Goal: Information Seeking & Learning: Learn about a topic

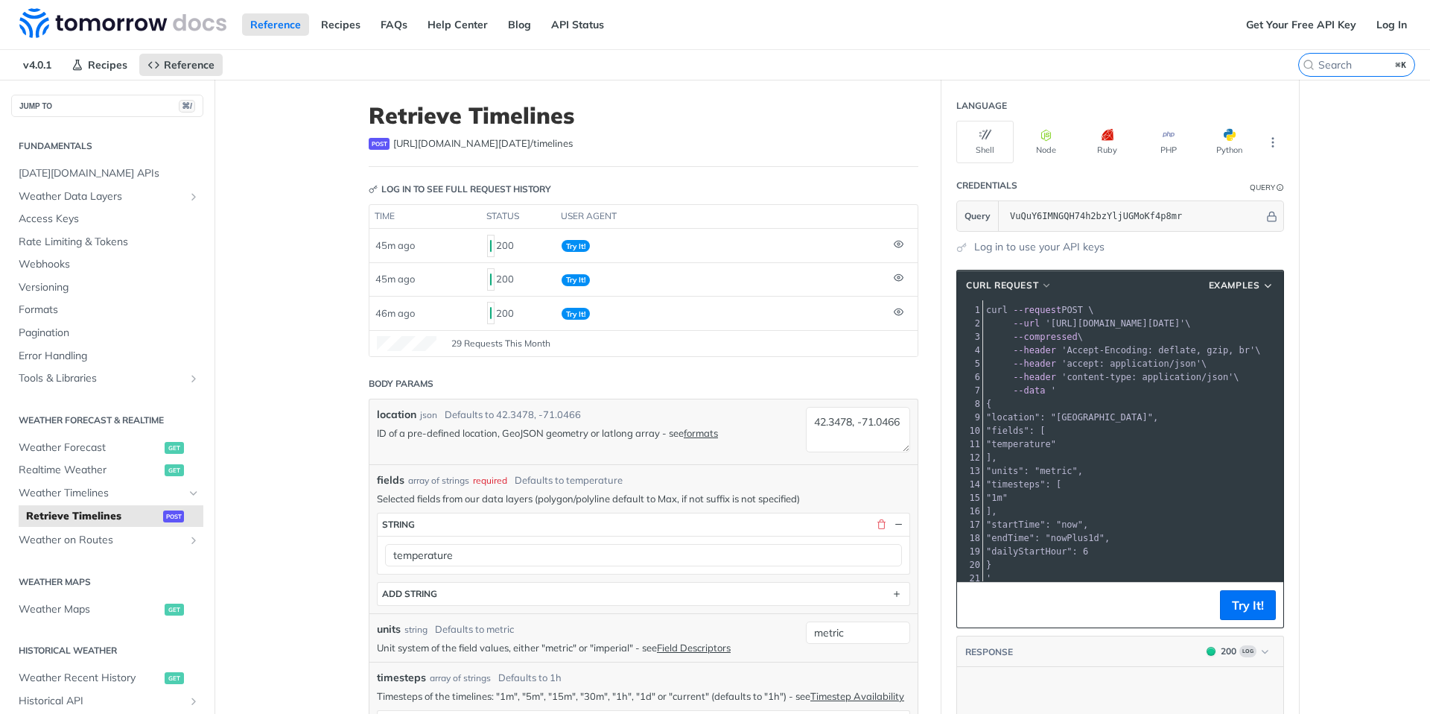
scroll to position [391, 0]
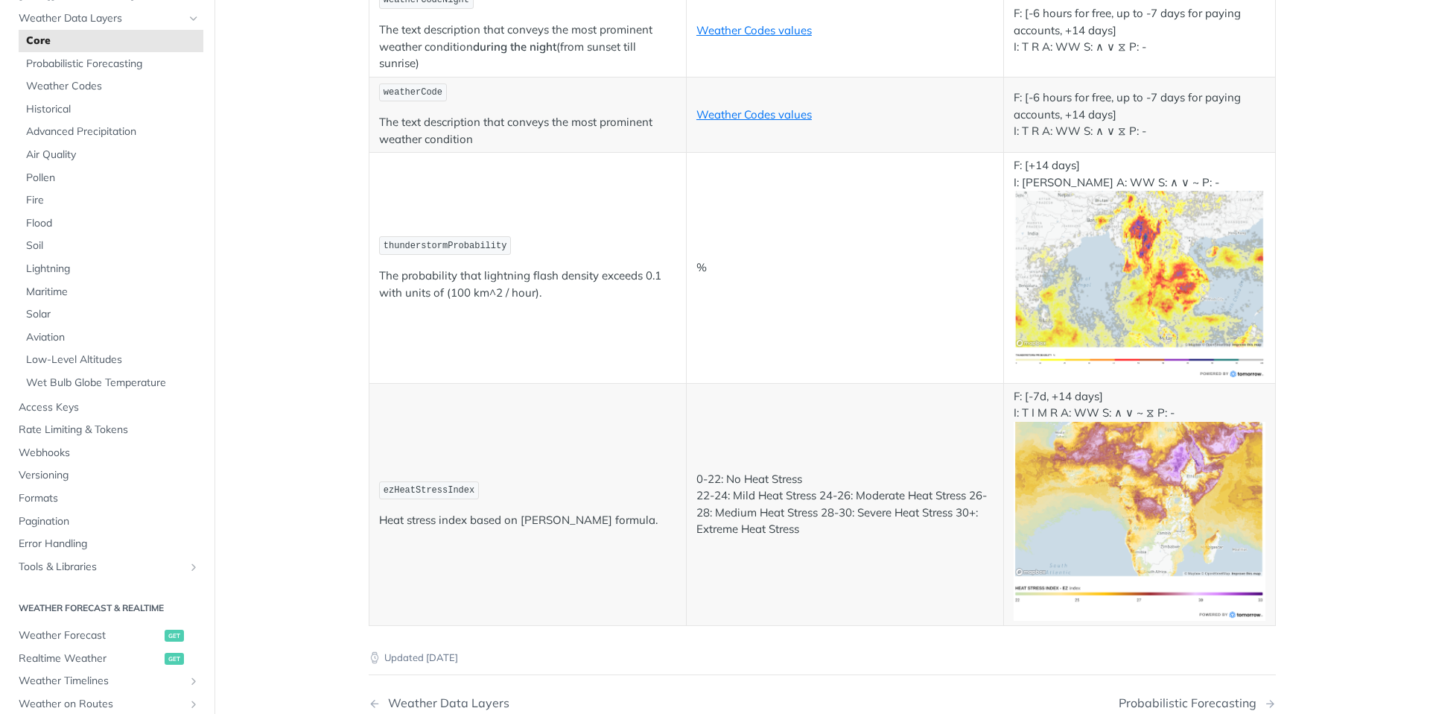
scroll to position [7820, 0]
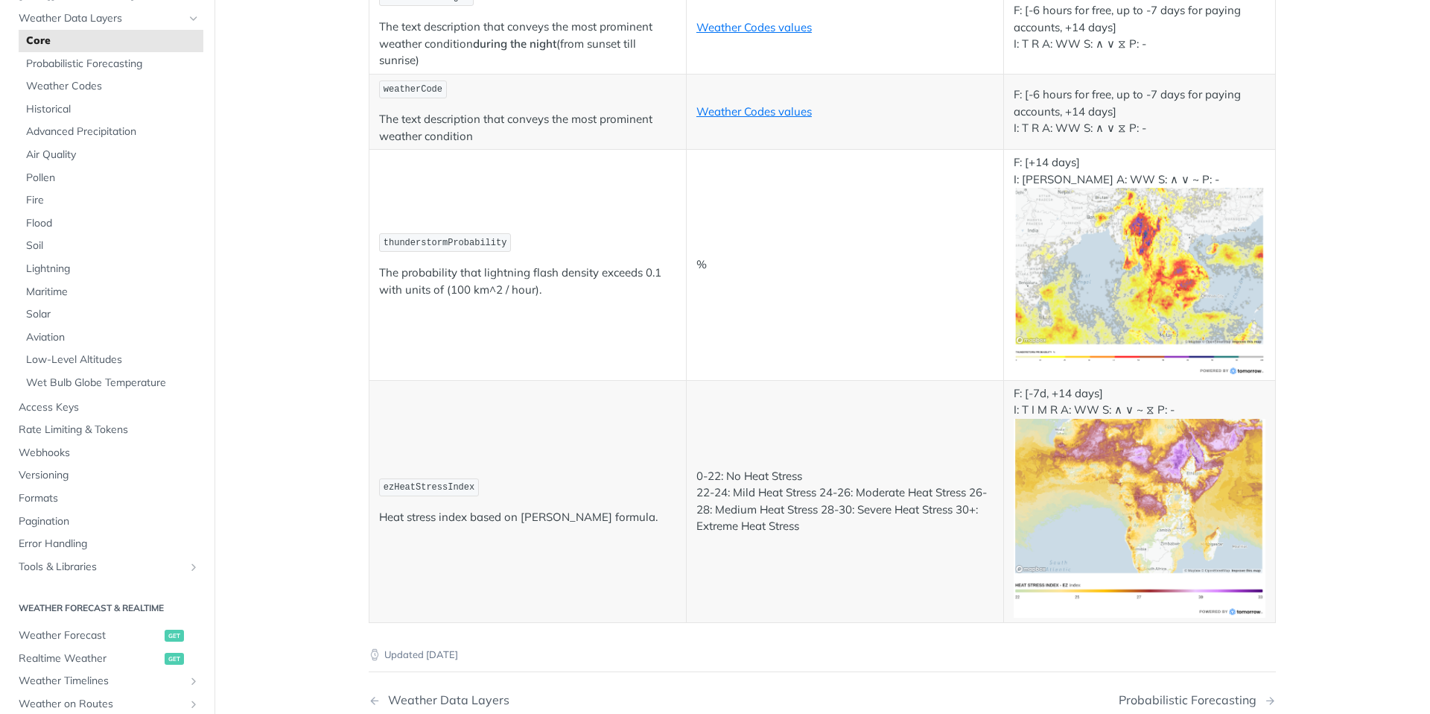
click at [1077, 322] on img "Expand image" at bounding box center [1140, 282] width 252 height 188
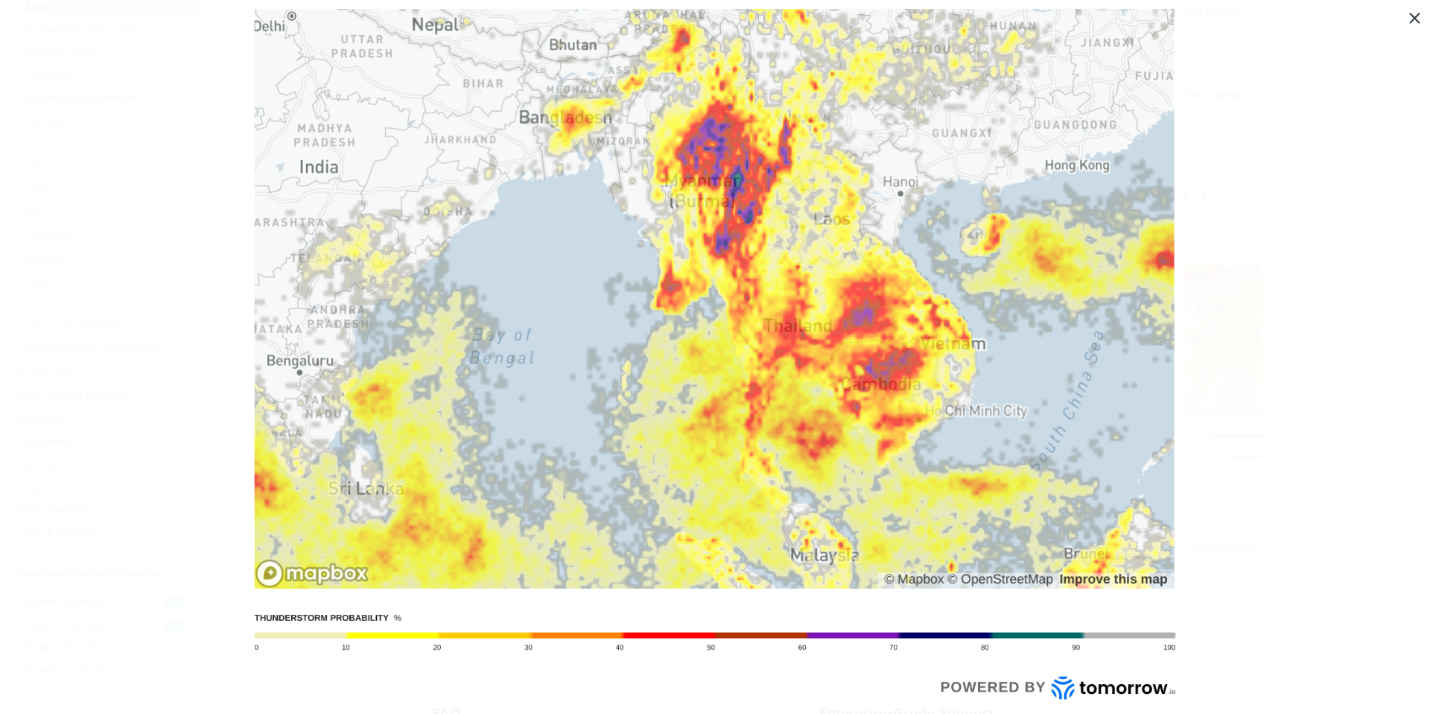
click at [1077, 322] on img "Collapse image" at bounding box center [714, 357] width 935 height 696
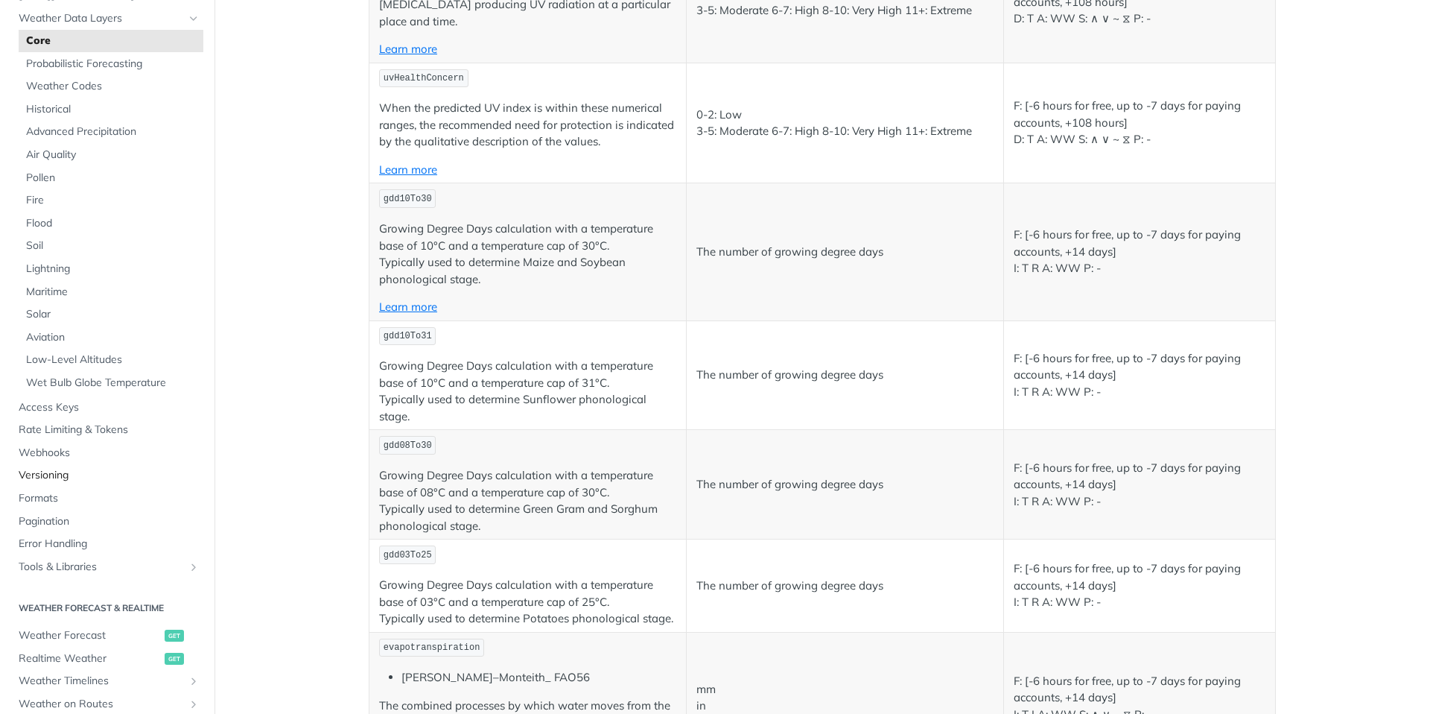
scroll to position [296, 0]
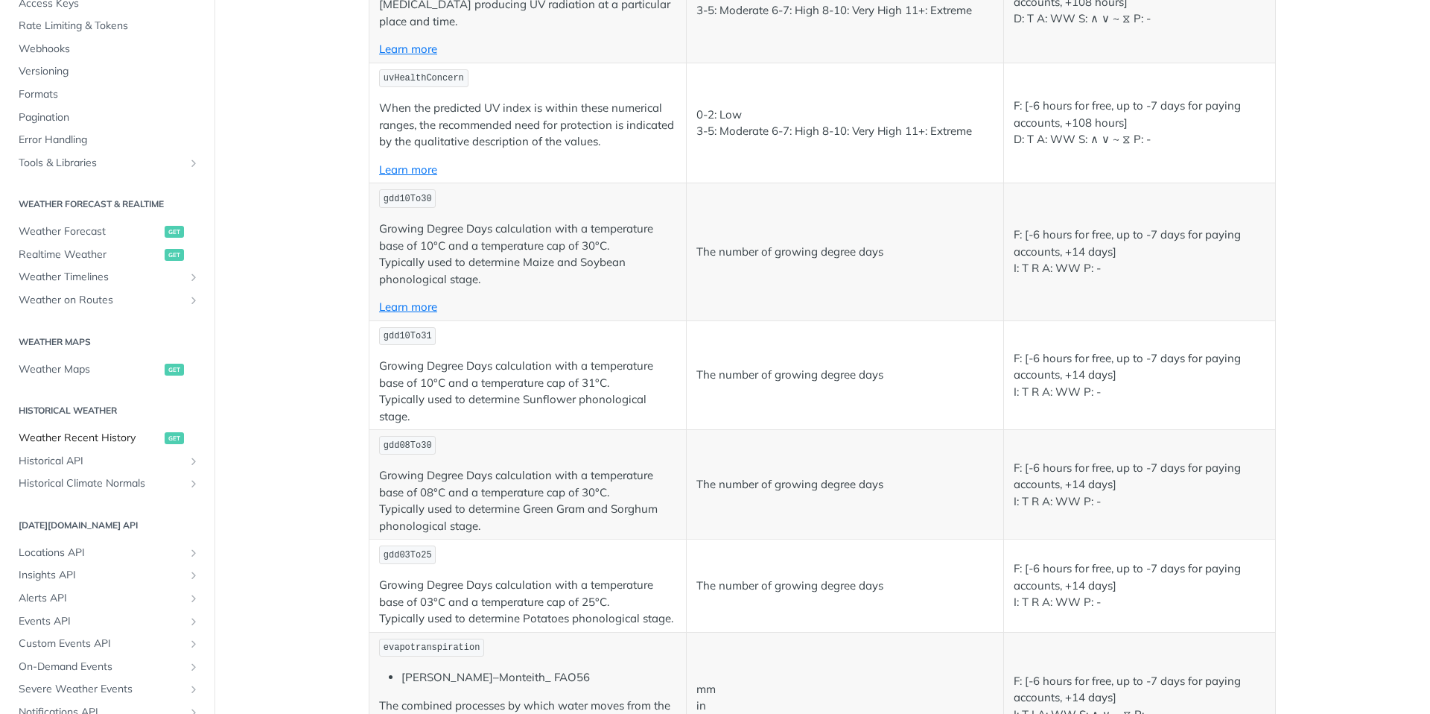
click at [69, 437] on span "Weather Recent History" at bounding box center [90, 438] width 142 height 15
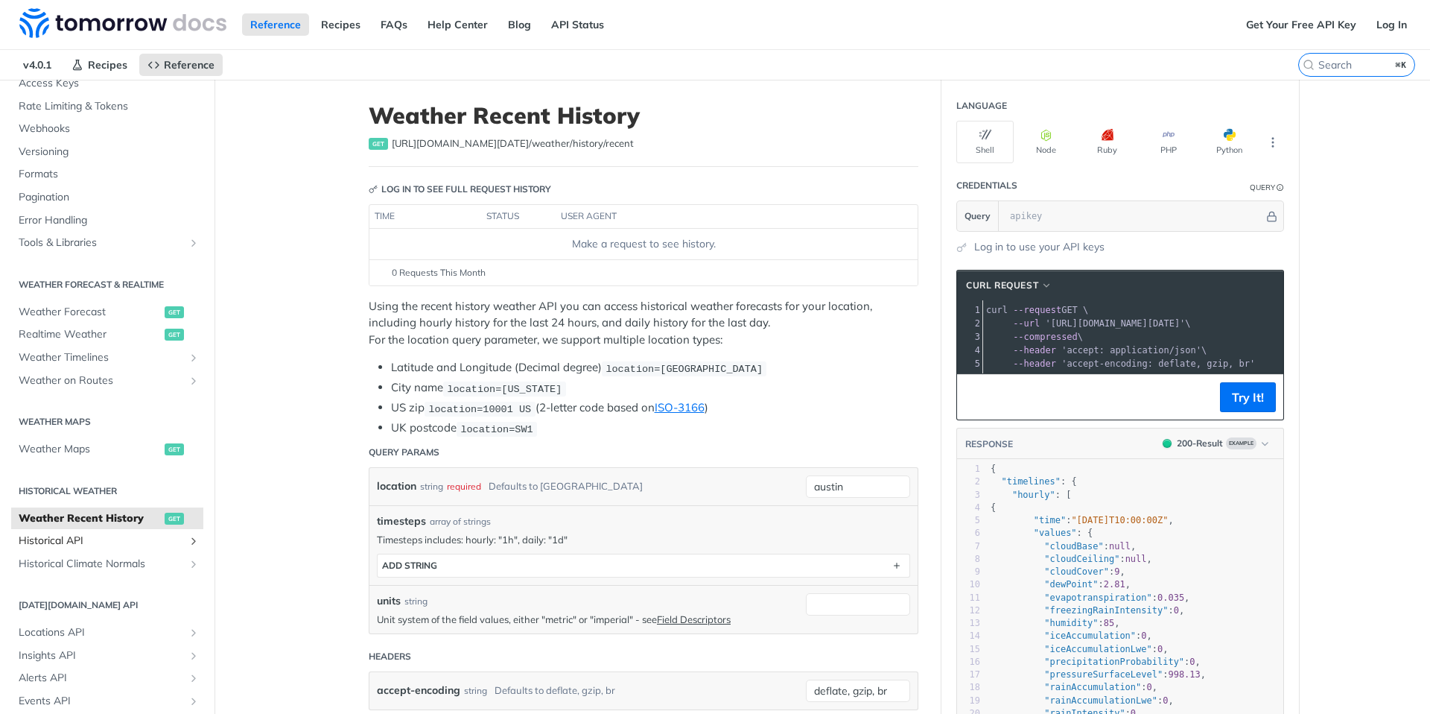
scroll to position [276, 0]
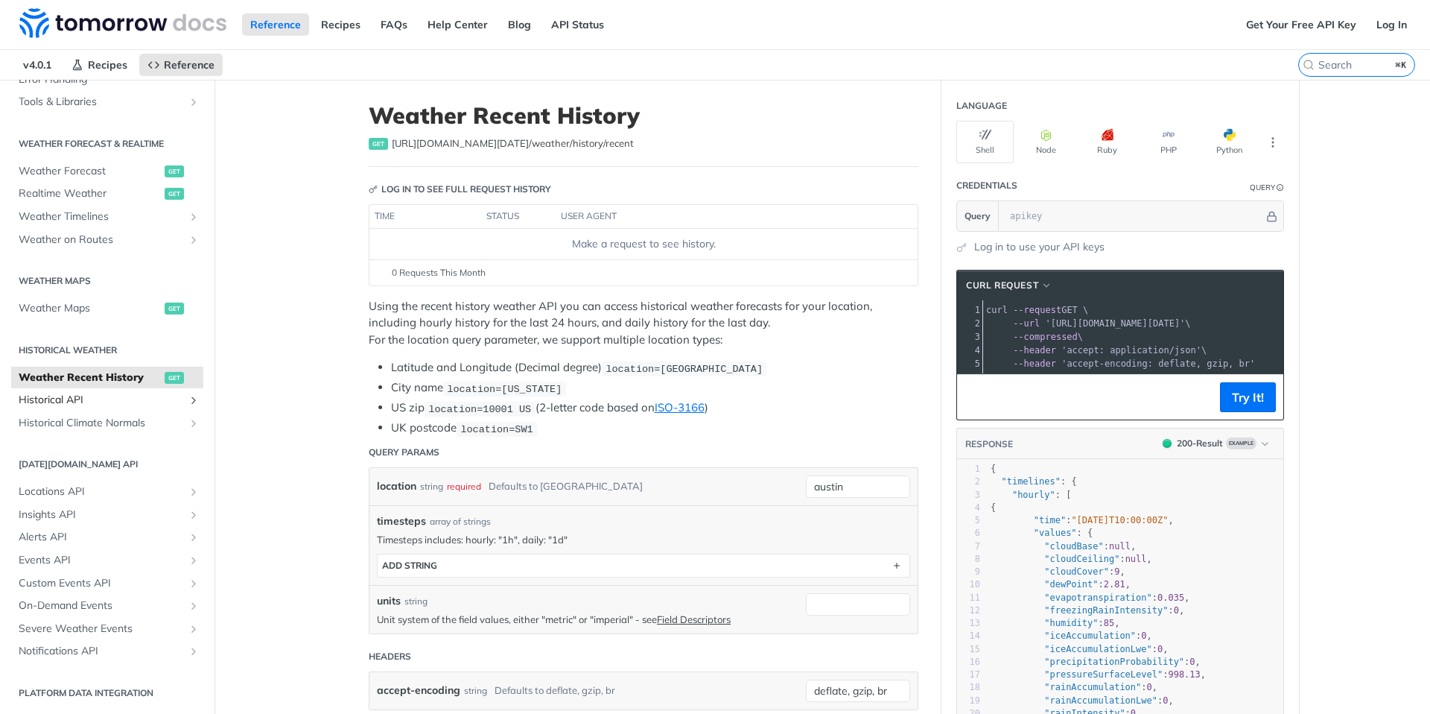
click at [144, 393] on span "Historical API" at bounding box center [101, 400] width 165 height 15
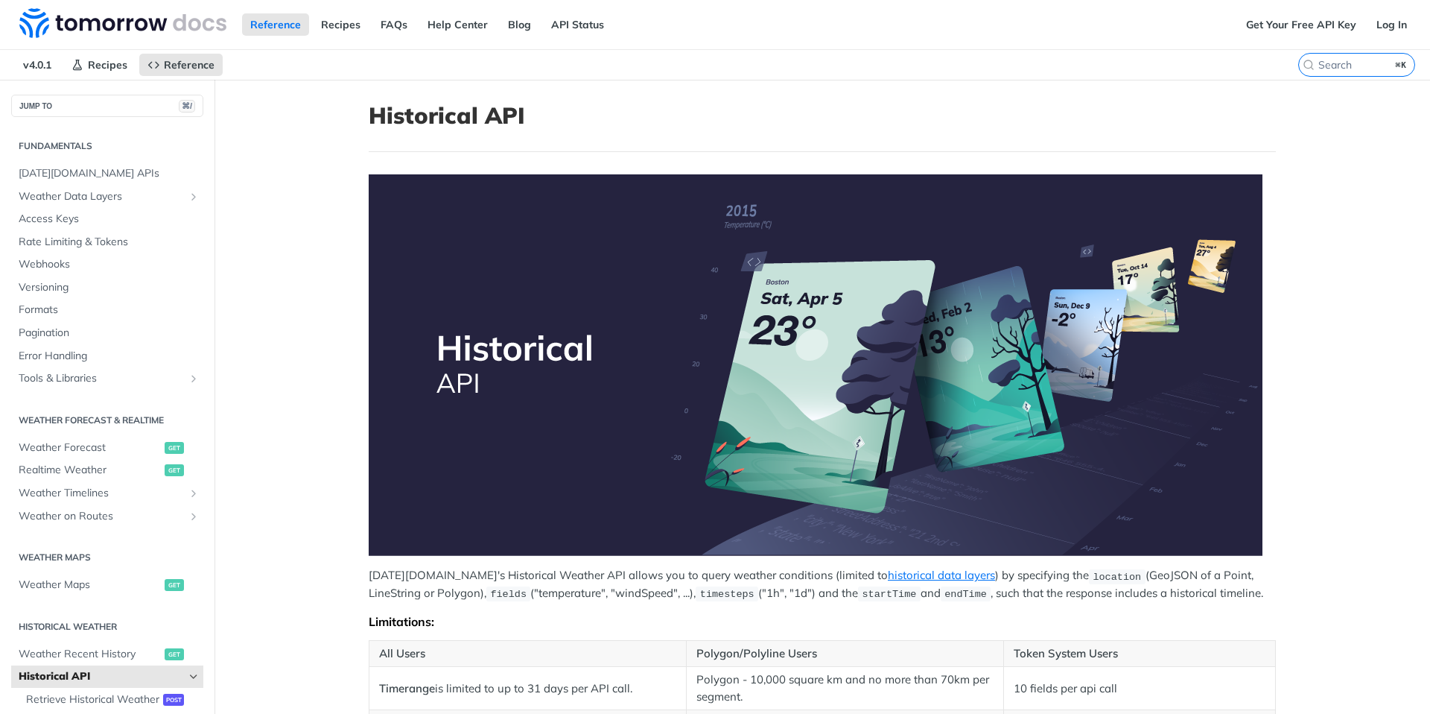
scroll to position [276, 0]
